Goal: Task Accomplishment & Management: Complete application form

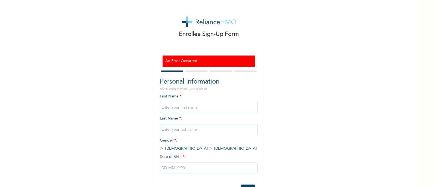
click at [222, 107] on input "text" at bounding box center [209, 107] width 98 height 11
type input "Ikenna"
type input "Ezeh"
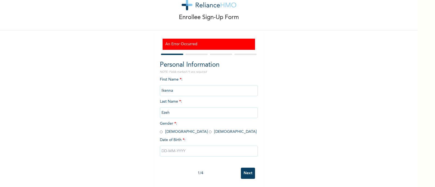
click at [160, 129] on input "radio" at bounding box center [161, 131] width 3 height 5
radio input "true"
click at [201, 148] on input "text" at bounding box center [209, 150] width 98 height 11
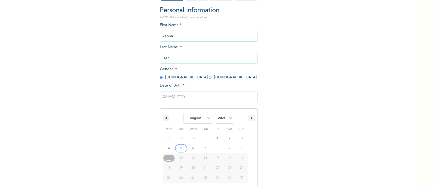
scroll to position [77, 0]
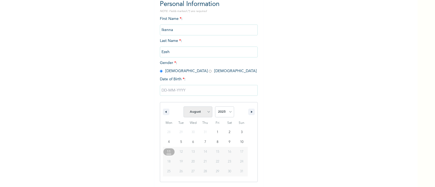
click at [204, 114] on select "January February March April May June July August September October November De…" at bounding box center [198, 111] width 29 height 11
select select "4"
click at [184, 107] on select "January February March April May June July August September October November De…" at bounding box center [198, 111] width 29 height 11
drag, startPoint x: 226, startPoint y: 112, endPoint x: 226, endPoint y: 107, distance: 5.4
click at [226, 112] on select "2025 2024 2023 2022 2021 2020 2019 2018 2017 2016 2015 2014 2013 2012 2011 2010…" at bounding box center [224, 111] width 19 height 11
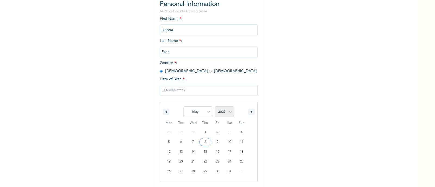
select select "1985"
click at [215, 107] on select "2025 2024 2023 2022 2021 2020 2019 2018 2017 2016 2015 2014 2013 2012 2011 2010…" at bounding box center [224, 111] width 19 height 11
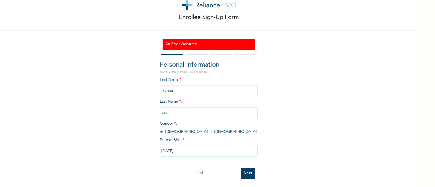
type input "[DATE]"
click at [248, 167] on input "Next" at bounding box center [248, 172] width 14 height 11
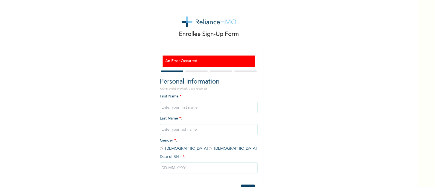
click at [206, 108] on input "text" at bounding box center [209, 107] width 98 height 11
type input "Ikenna"
type input "Ezeh"
click at [160, 148] on input "radio" at bounding box center [161, 148] width 3 height 5
radio input "true"
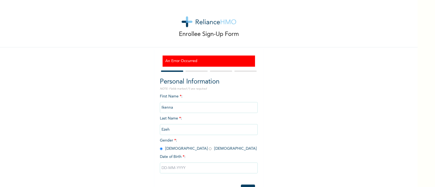
click at [160, 148] on input "radio" at bounding box center [161, 148] width 3 height 5
click at [199, 169] on input "text" at bounding box center [209, 167] width 98 height 11
click at [216, 148] on div "First Name * : [PERSON_NAME] Last Name * : [PERSON_NAME] Gender * : [DEMOGRAPHI…" at bounding box center [209, 138] width 98 height 88
click at [186, 146] on span "Gender * : [DEMOGRAPHIC_DATA] [DEMOGRAPHIC_DATA]" at bounding box center [208, 144] width 97 height 12
click at [187, 145] on div "First Name * : [PERSON_NAME] Last Name * : [PERSON_NAME] Gender * : [DEMOGRAPHI…" at bounding box center [209, 138] width 98 height 88
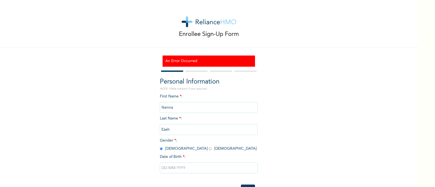
click at [187, 145] on div "First Name * : [PERSON_NAME] Last Name * : [PERSON_NAME] Gender * : [DEMOGRAPHI…" at bounding box center [209, 138] width 98 height 88
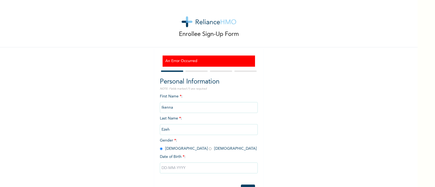
click at [187, 145] on div "First Name * : [PERSON_NAME] Last Name * : [PERSON_NAME] Gender * : [DEMOGRAPHI…" at bounding box center [209, 138] width 98 height 88
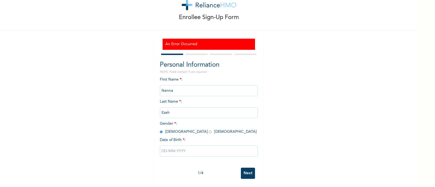
click at [179, 147] on input "text" at bounding box center [209, 150] width 98 height 11
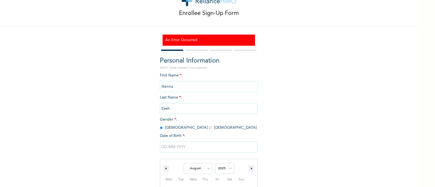
scroll to position [77, 0]
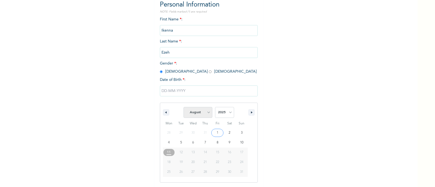
click at [207, 112] on select "January February March April May June July August September October November De…" at bounding box center [198, 112] width 29 height 11
select select "4"
click at [184, 107] on select "January February March April May June July August September October November De…" at bounding box center [198, 112] width 29 height 11
click at [227, 114] on select "2025 2024 2023 2022 2021 2020 2019 2018 2017 2016 2015 2014 2013 2012 2011 2010…" at bounding box center [224, 112] width 19 height 11
select select "1985"
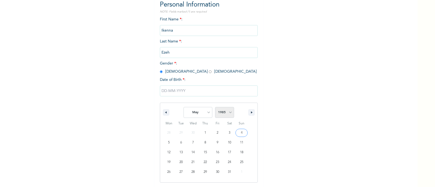
click at [215, 107] on select "2025 2024 2023 2022 2021 2020 2019 2018 2017 2016 2015 2014 2013 2012 2011 2010…" at bounding box center [224, 112] width 19 height 11
type input "[DATE]"
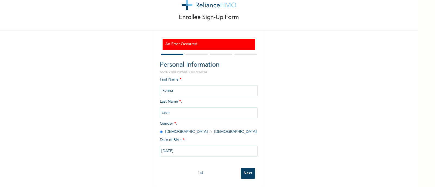
click at [246, 169] on input "Next" at bounding box center [248, 172] width 14 height 11
